Goal: Transaction & Acquisition: Subscribe to service/newsletter

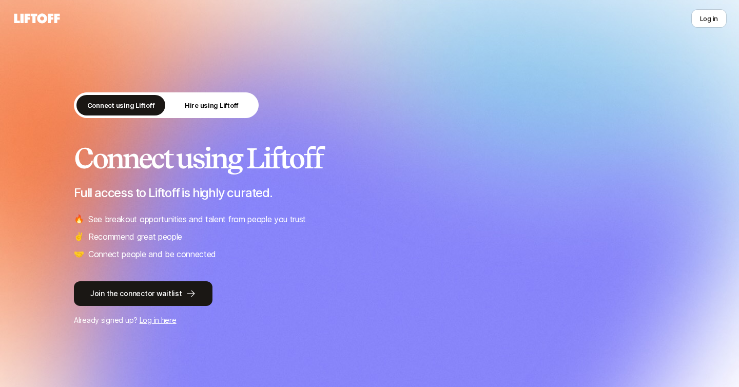
click at [248, 161] on h2 "Connect using Liftoff" at bounding box center [369, 158] width 591 height 31
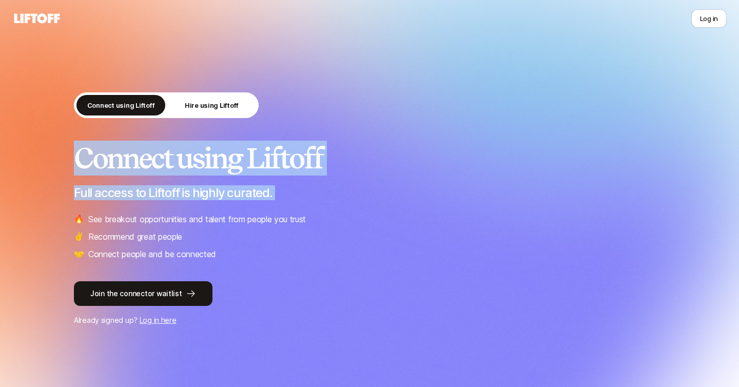
drag, startPoint x: 248, startPoint y: 161, endPoint x: 248, endPoint y: 194, distance: 32.3
click at [248, 194] on div "Connect using Liftoff Full access to Liftoff is highly curated. 🔥 See breakout …" at bounding box center [369, 202] width 591 height 118
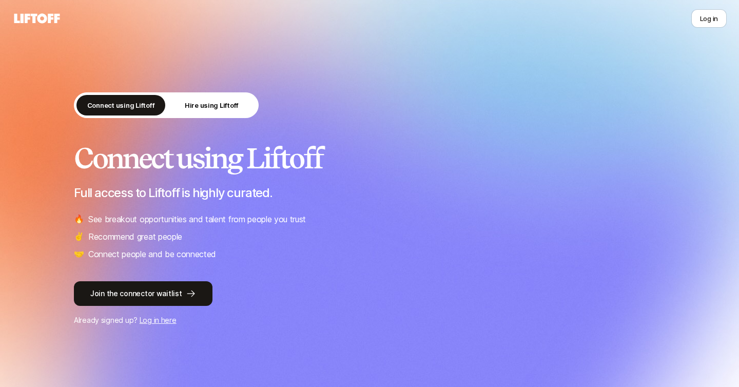
click at [226, 220] on p "See breakout opportunities and talent from people you trust" at bounding box center [197, 219] width 218 height 13
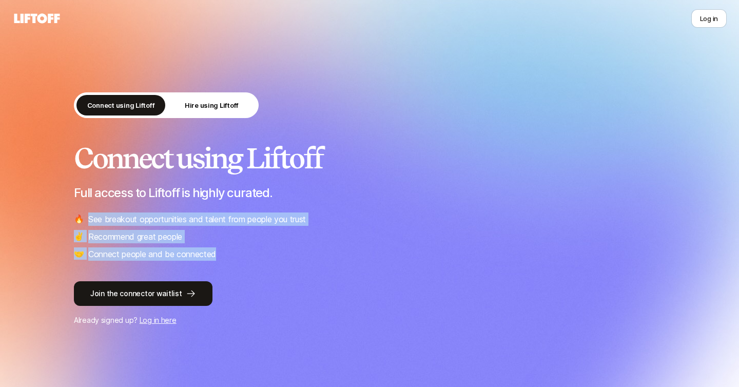
drag, startPoint x: 226, startPoint y: 220, endPoint x: 224, endPoint y: 246, distance: 25.8
click at [224, 246] on ul "🔥 See breakout opportunities and talent from people you trust ✌️ Recommend grea…" at bounding box center [369, 237] width 591 height 48
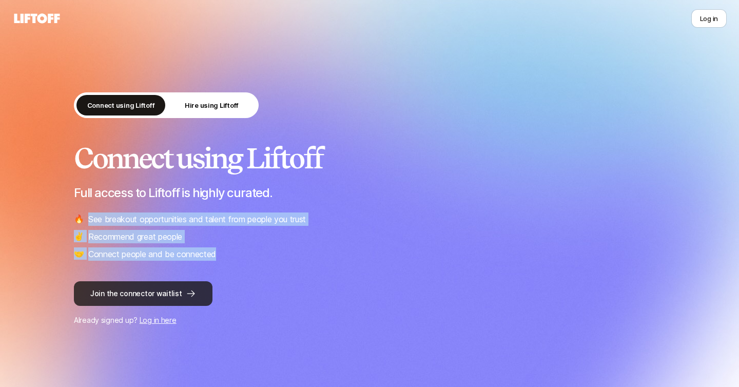
click at [186, 298] on icon at bounding box center [191, 294] width 10 height 10
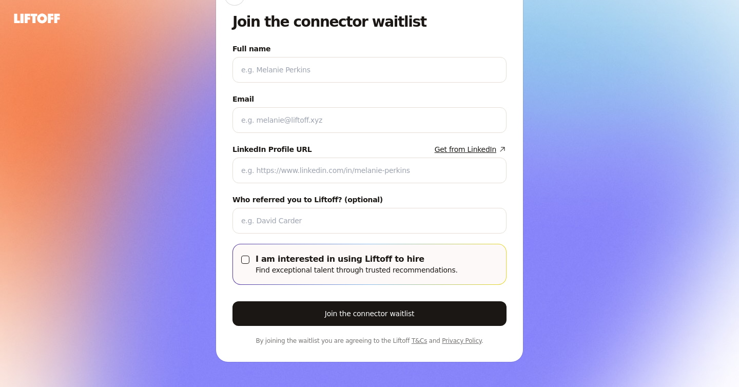
scroll to position [56, 0]
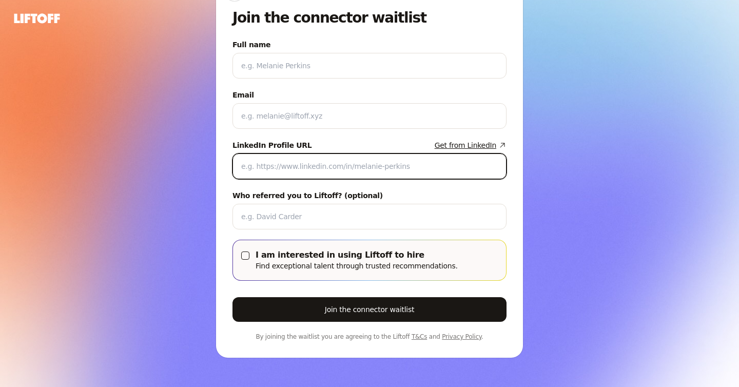
click at [298, 164] on input "LinkedIn Profile URL Get from LinkedIn" at bounding box center [369, 166] width 257 height 12
paste input "[URL][DOMAIN_NAME]"
type input "[URL][DOMAIN_NAME]"
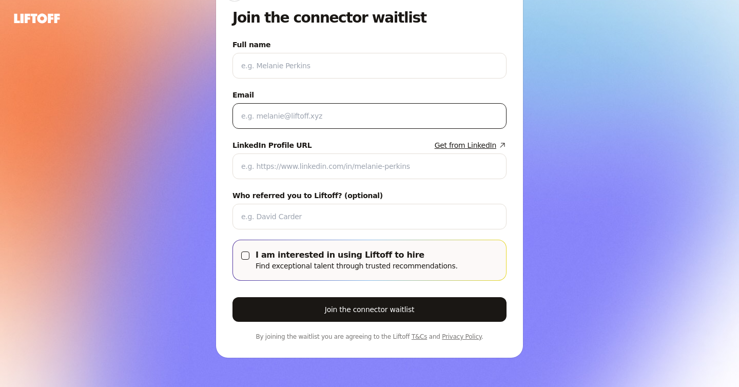
click at [292, 123] on div at bounding box center [370, 116] width 274 height 26
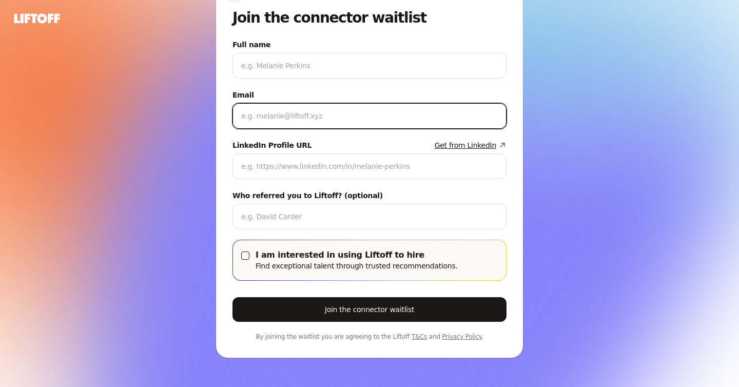
click at [290, 119] on input "Email" at bounding box center [367, 116] width 253 height 12
type input "[EMAIL_ADDRESS][DOMAIN_NAME]"
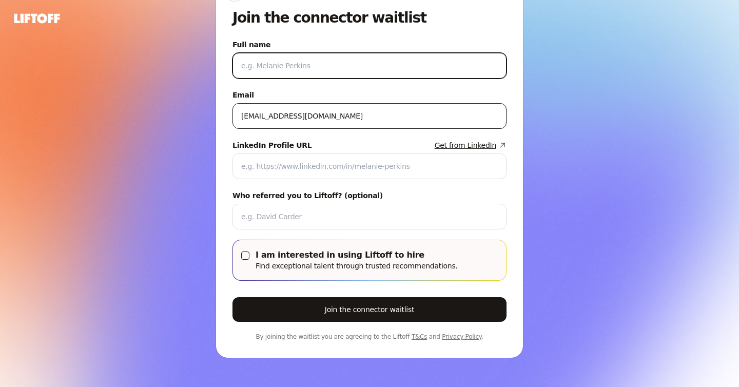
type input "[PERSON_NAME]"
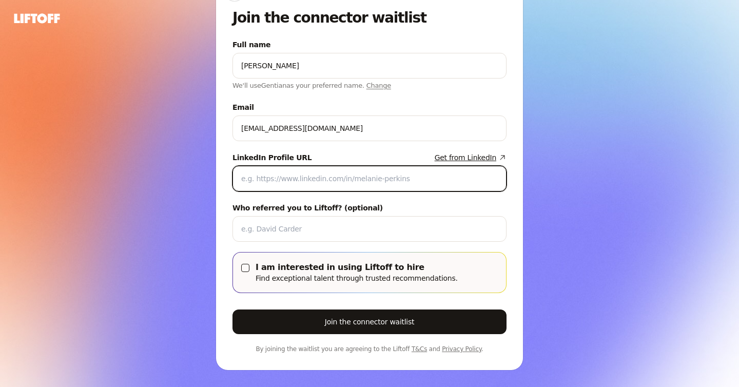
click at [281, 183] on input "LinkedIn Profile URL Get from LinkedIn" at bounding box center [369, 179] width 257 height 12
click at [283, 180] on input "LinkedIn Profile URL Get from LinkedIn" at bounding box center [369, 179] width 257 height 12
paste input "[URL][DOMAIN_NAME]"
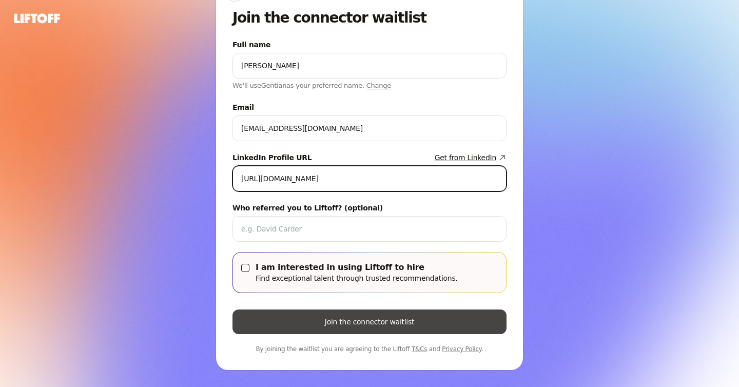
type input "[URL][DOMAIN_NAME]"
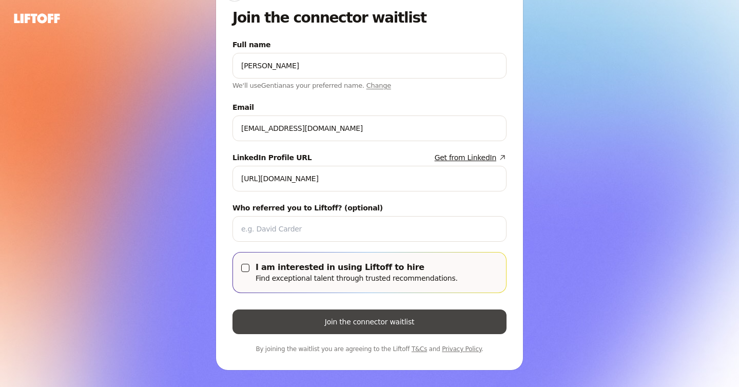
click at [317, 318] on button "Join the connector waitlist" at bounding box center [370, 322] width 274 height 25
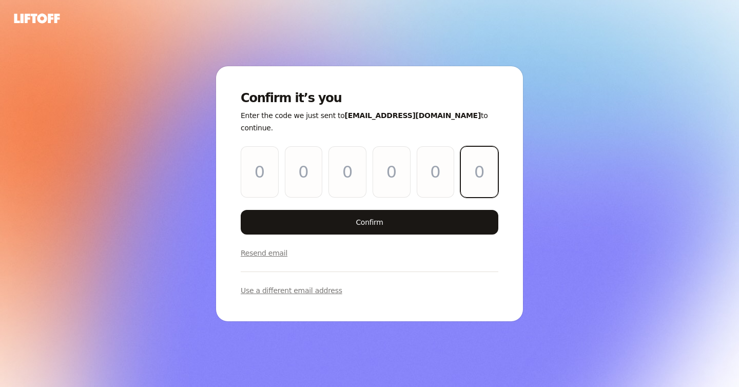
paste input "4"
type input "4"
type input "2"
type input "8"
type input "3"
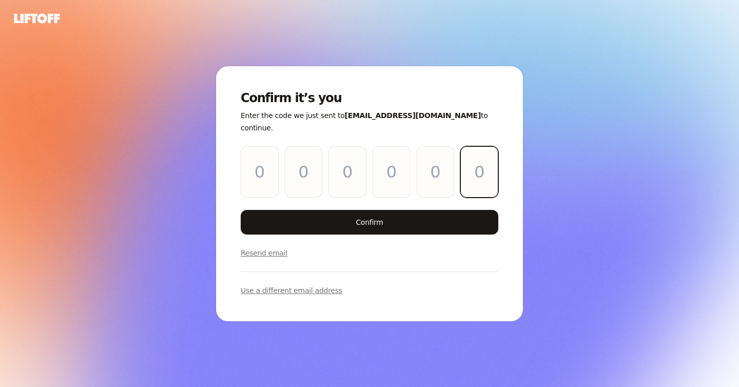
type input "2"
type input "4"
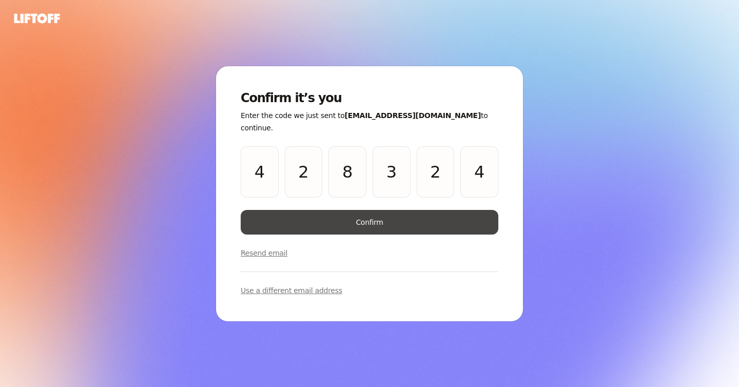
click at [387, 218] on button "Confirm" at bounding box center [370, 222] width 258 height 25
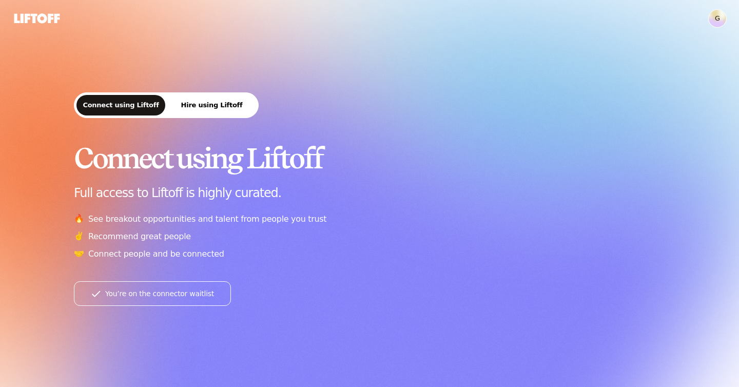
click at [237, 164] on h2 "Connect using Liftoff" at bounding box center [369, 158] width 591 height 31
click at [237, 165] on h2 "Connect using Liftoff" at bounding box center [369, 158] width 591 height 31
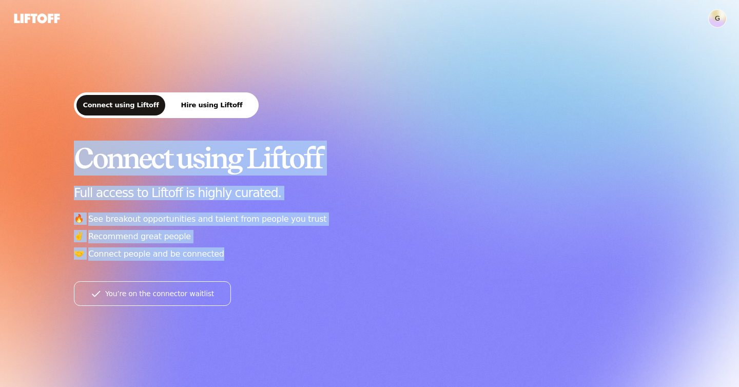
drag, startPoint x: 237, startPoint y: 165, endPoint x: 241, endPoint y: 272, distance: 106.9
click at [241, 272] on div "Connect using Liftoff Hire using Liftoff Connect using Liftoff Full access to L…" at bounding box center [369, 199] width 591 height 214
click at [208, 290] on button "You’re on the connector waitlist" at bounding box center [152, 293] width 157 height 25
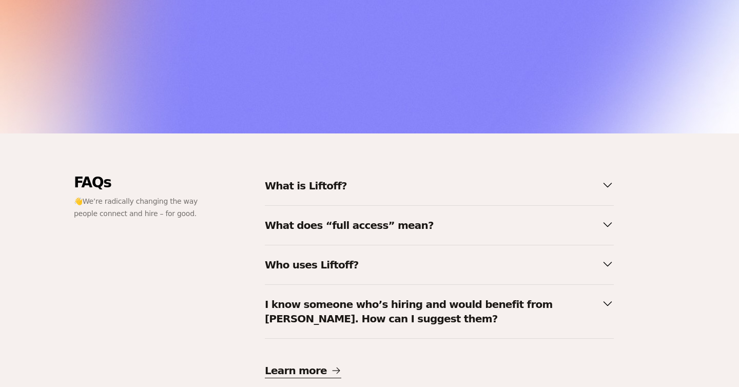
scroll to position [353, 0]
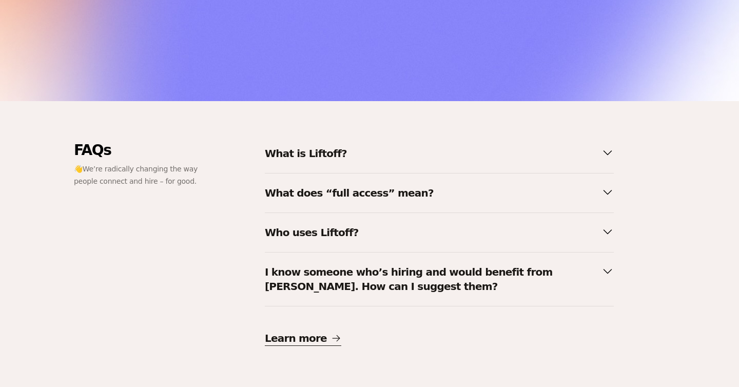
click at [324, 191] on p "What does “full access” mean?" at bounding box center [349, 193] width 169 height 14
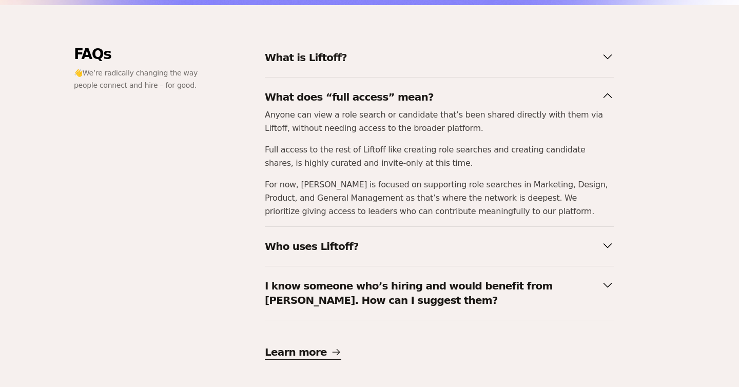
scroll to position [463, 0]
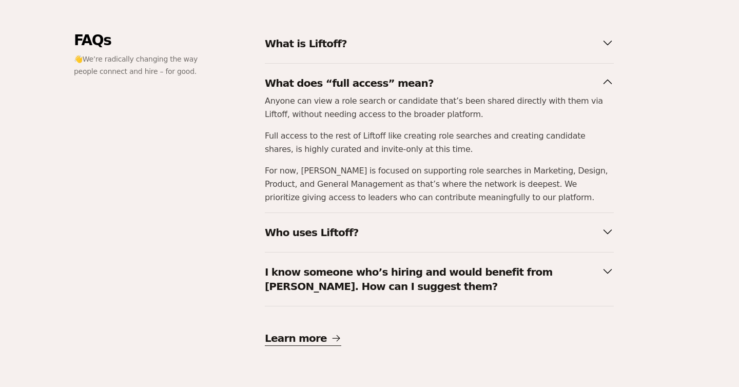
click at [323, 237] on p "Who uses Liftoff?" at bounding box center [312, 232] width 94 height 14
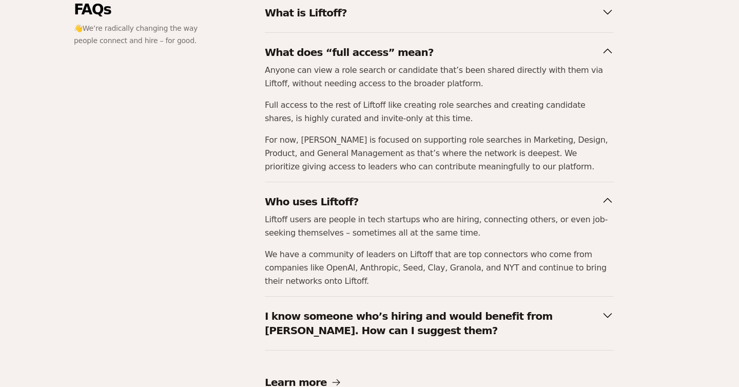
scroll to position [538, 0]
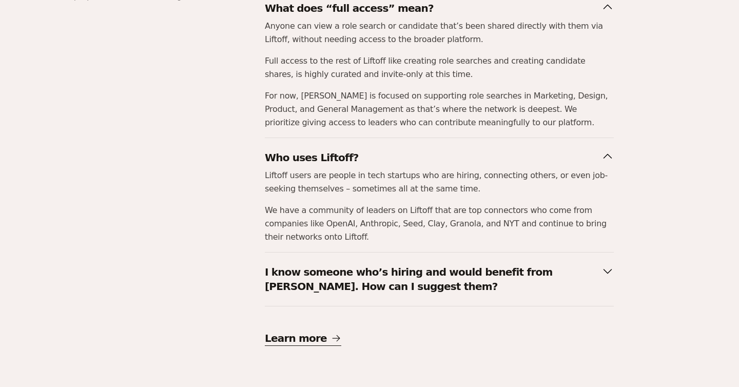
click at [325, 267] on p "I know someone who’s hiring and would benefit from [PERSON_NAME]. How can I sug…" at bounding box center [431, 279] width 333 height 29
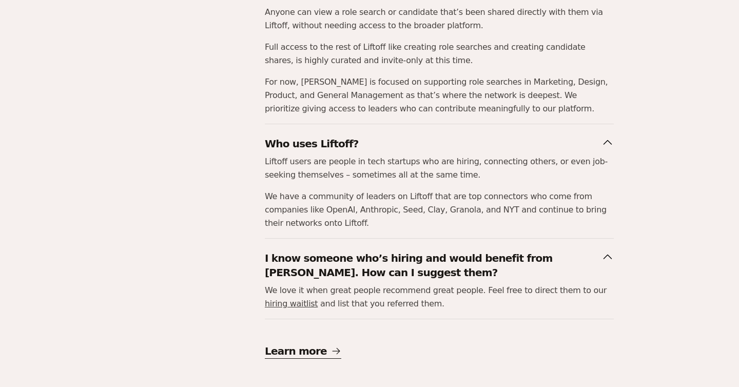
scroll to position [564, 0]
